Goal: Task Accomplishment & Management: Manage account settings

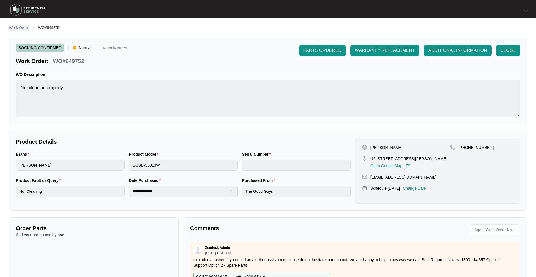
click at [25, 27] on p "Work Order" at bounding box center [19, 28] width 20 height 6
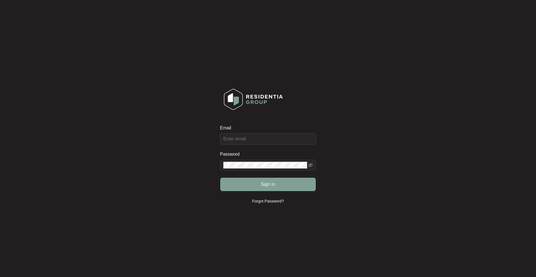
type input "[PERSON_NAME][EMAIL_ADDRESS][DOMAIN_NAME][PERSON_NAME]"
click at [243, 182] on button "Sign in" at bounding box center [268, 184] width 96 height 13
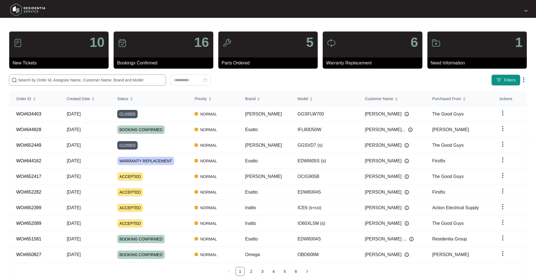
click at [55, 85] on span at bounding box center [87, 80] width 157 height 11
click at [56, 82] on input "text" at bounding box center [90, 80] width 145 height 6
paste input "652417"
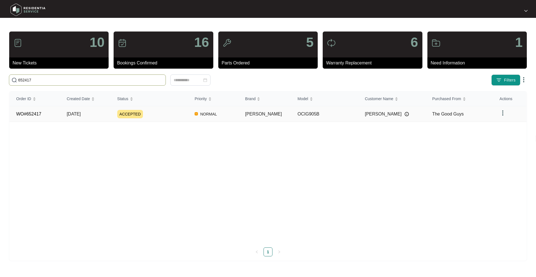
type input "652417"
click at [69, 112] on span "[DATE]" at bounding box center [74, 114] width 14 height 5
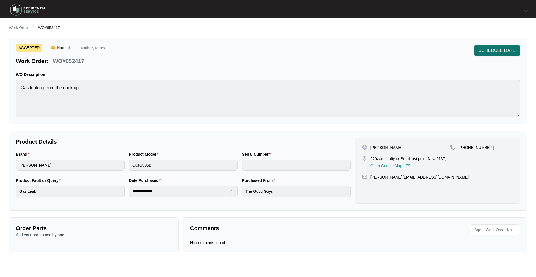
click at [497, 47] on span "SCHEDULE DATE" at bounding box center [497, 50] width 37 height 7
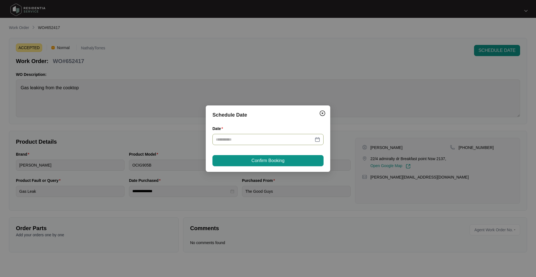
click at [316, 141] on div at bounding box center [268, 140] width 104 height 6
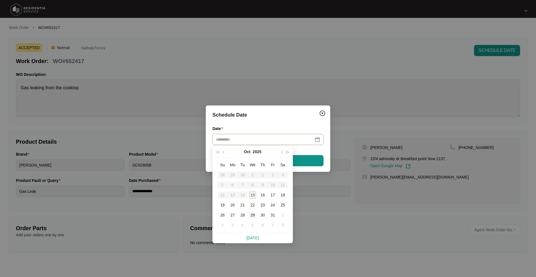
click at [254, 216] on div "29" at bounding box center [252, 215] width 7 height 7
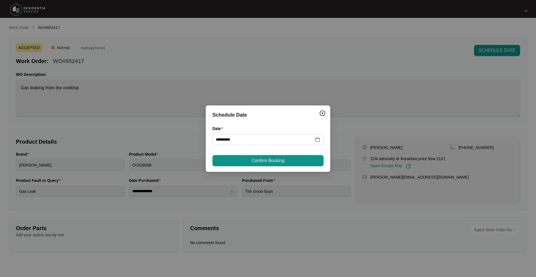
type input "**********"
click at [298, 165] on button "Confirm Booking" at bounding box center [268, 160] width 111 height 11
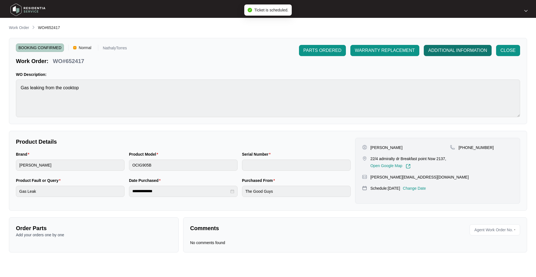
click at [458, 46] on button "ADDITIONAL INFORMATION" at bounding box center [458, 50] width 68 height 11
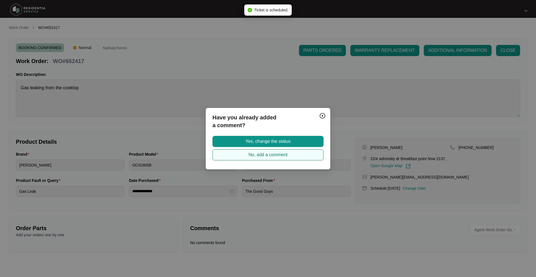
click at [259, 159] on button "No, add a comment" at bounding box center [268, 154] width 111 height 11
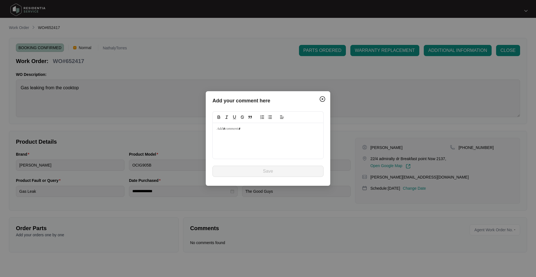
click at [235, 135] on div at bounding box center [268, 141] width 111 height 36
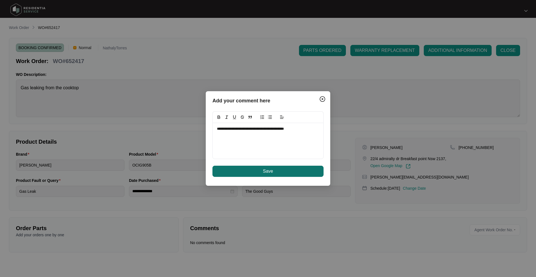
click at [239, 167] on button "Save" at bounding box center [268, 171] width 111 height 11
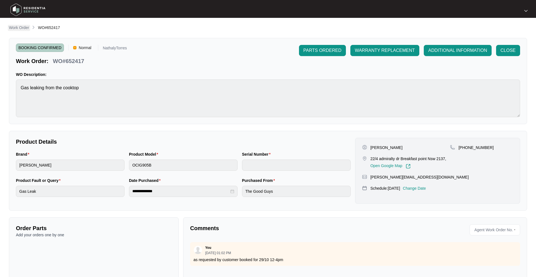
click at [22, 27] on p "Work Order" at bounding box center [19, 28] width 20 height 6
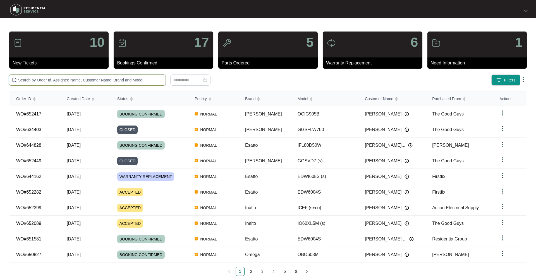
click at [66, 80] on input "text" at bounding box center [90, 80] width 145 height 6
paste input "652399"
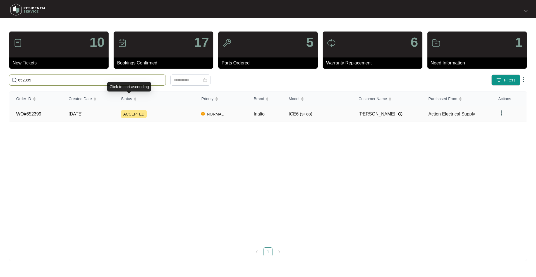
type input "652399"
click at [175, 110] on div "ACCEPTED" at bounding box center [158, 114] width 74 height 8
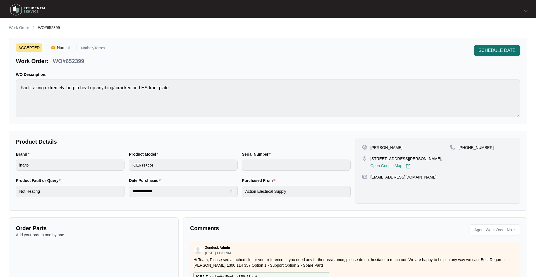
click at [496, 49] on span "SCHEDULE DATE" at bounding box center [497, 50] width 37 height 7
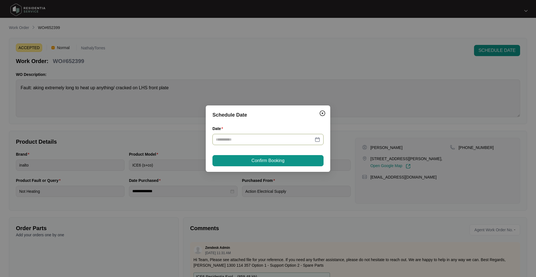
click at [317, 139] on div at bounding box center [268, 140] width 104 height 6
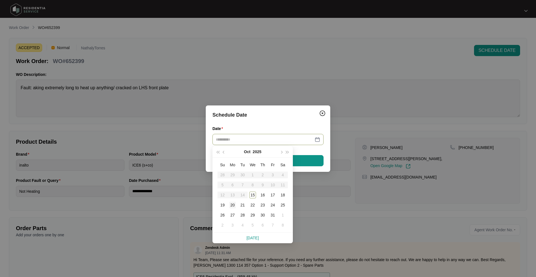
click at [234, 207] on div "20" at bounding box center [232, 205] width 7 height 7
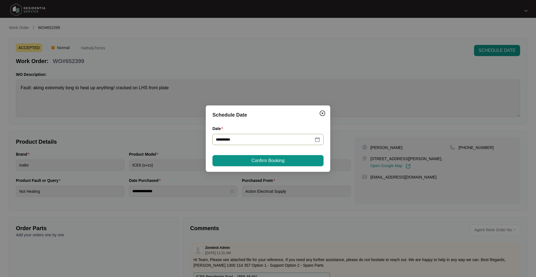
type input "**********"
click at [253, 159] on span "Confirm Booking" at bounding box center [268, 161] width 33 height 7
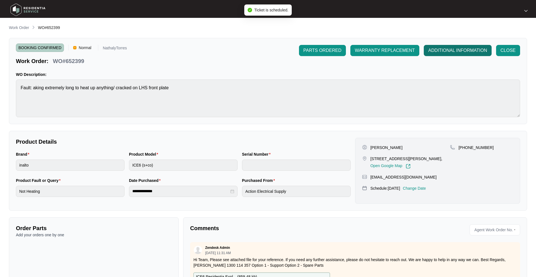
click at [430, 50] on span "ADDITIONAL INFORMATION" at bounding box center [457, 50] width 59 height 7
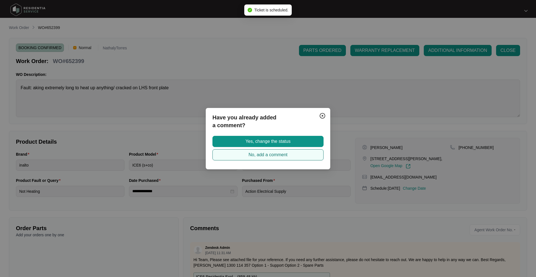
click at [256, 154] on span "No, add a comment" at bounding box center [268, 155] width 39 height 7
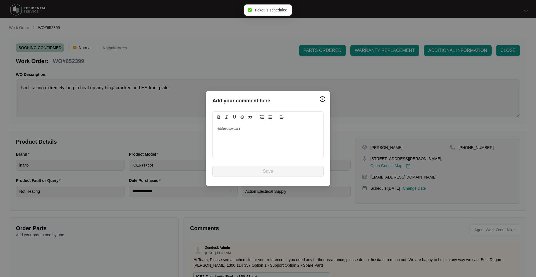
click at [249, 145] on div at bounding box center [268, 141] width 111 height 36
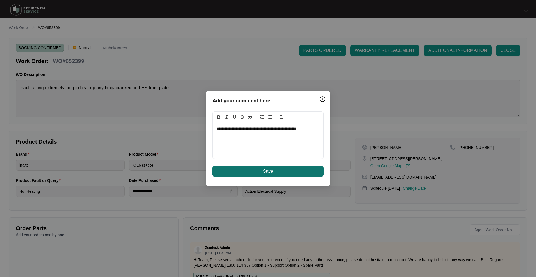
click at [280, 176] on button "Save" at bounding box center [268, 171] width 111 height 11
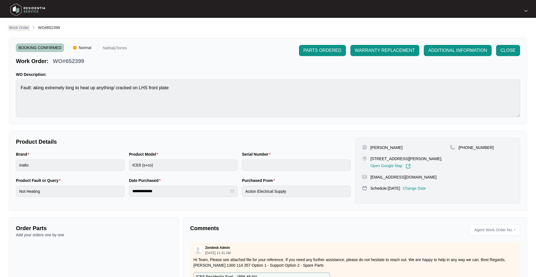
click at [27, 27] on p "Work Order" at bounding box center [19, 28] width 20 height 6
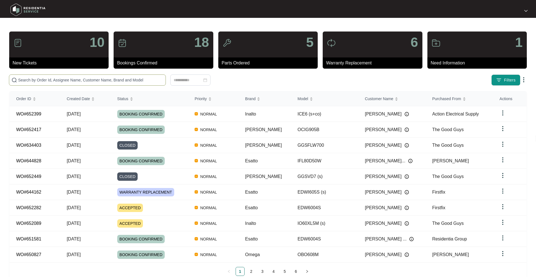
click at [145, 84] on span at bounding box center [87, 80] width 157 height 11
click at [142, 81] on input "text" at bounding box center [90, 80] width 145 height 6
paste input "652399"
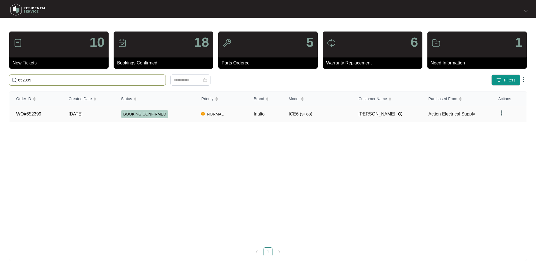
type input "652399"
click at [172, 114] on div "BOOKING CONFIRMED" at bounding box center [158, 114] width 74 height 8
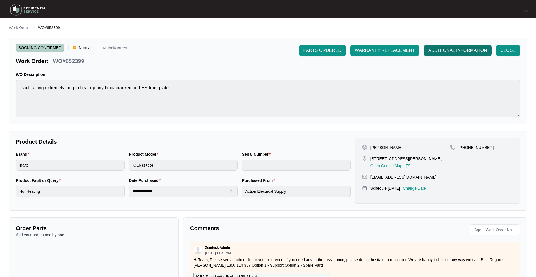
click at [446, 51] on span "ADDITIONAL INFORMATION" at bounding box center [457, 50] width 59 height 7
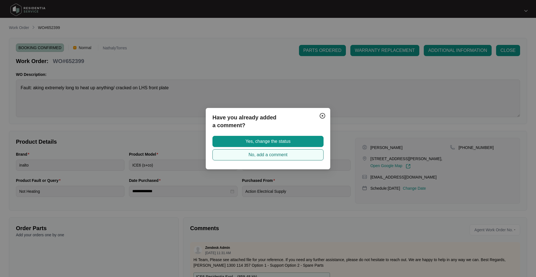
drag, startPoint x: 289, startPoint y: 141, endPoint x: 276, endPoint y: 153, distance: 17.8
click at [276, 153] on div "Yes, change the status No, add a comment" at bounding box center [268, 148] width 111 height 25
click at [273, 155] on span "No, add a comment" at bounding box center [268, 155] width 39 height 7
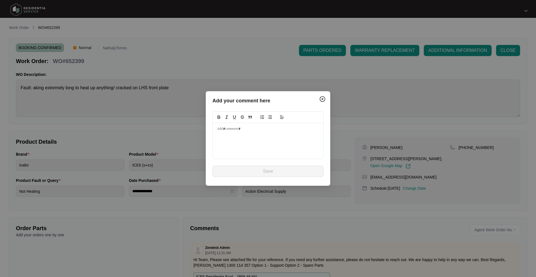
click at [265, 138] on div at bounding box center [268, 141] width 111 height 36
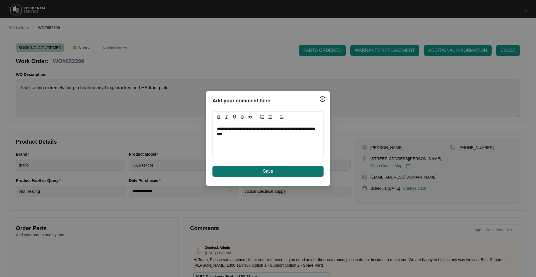
click at [263, 167] on button "Save" at bounding box center [268, 171] width 111 height 11
